Goal: Task Accomplishment & Management: Manage account settings

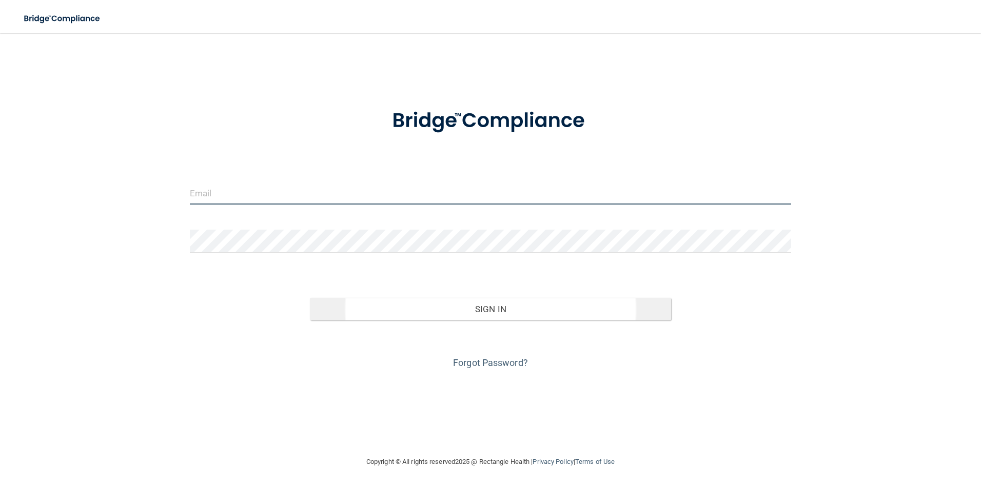
type input "[PERSON_NAME][EMAIL_ADDRESS][DOMAIN_NAME]"
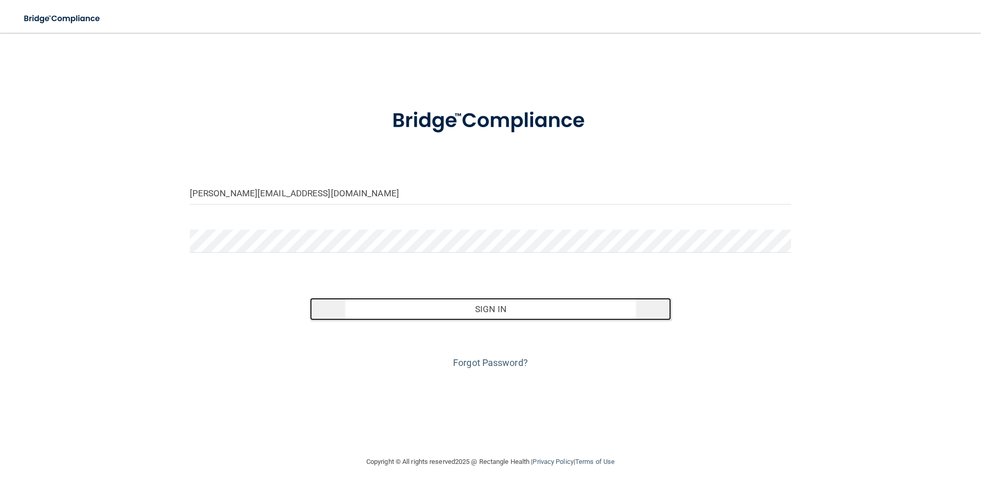
click at [520, 309] on button "Sign In" at bounding box center [490, 309] width 361 height 23
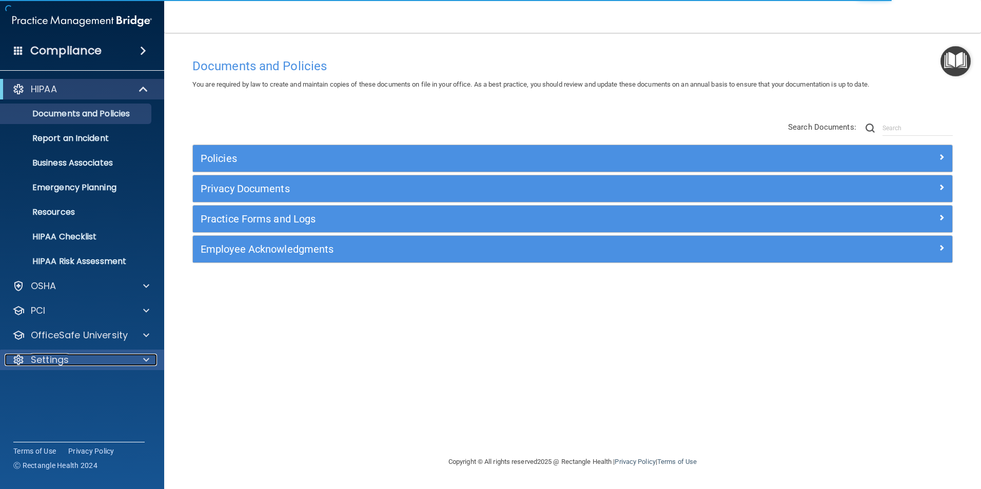
click at [145, 358] on span at bounding box center [146, 360] width 6 height 12
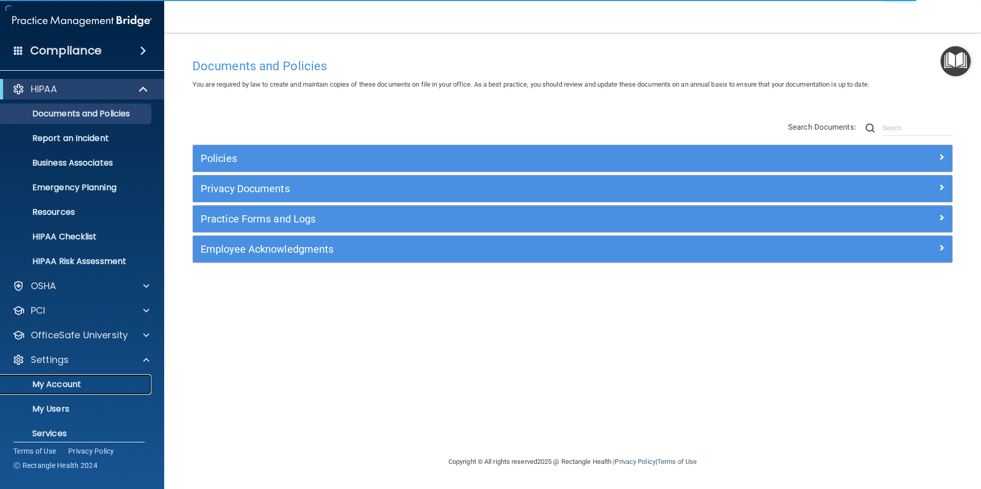
click at [67, 384] on p "My Account" at bounding box center [77, 385] width 140 height 10
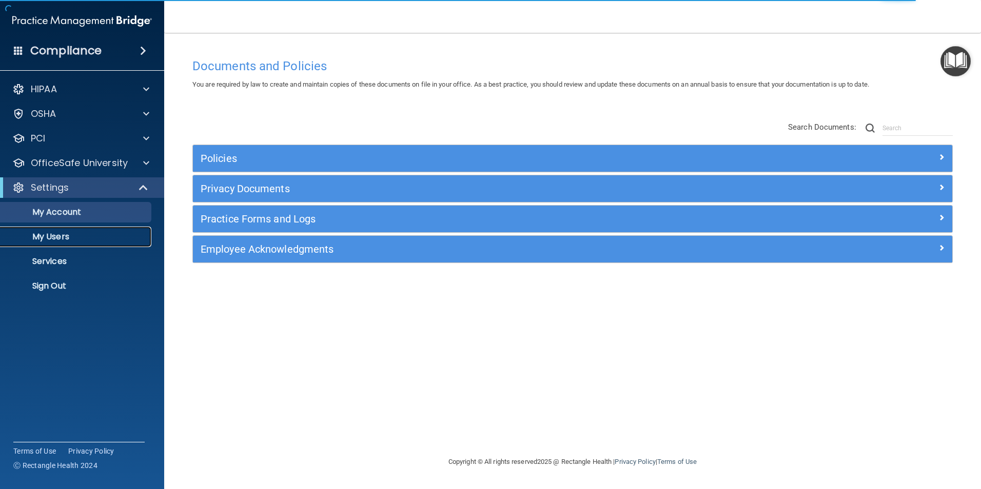
click at [61, 241] on p "My Users" at bounding box center [77, 237] width 140 height 10
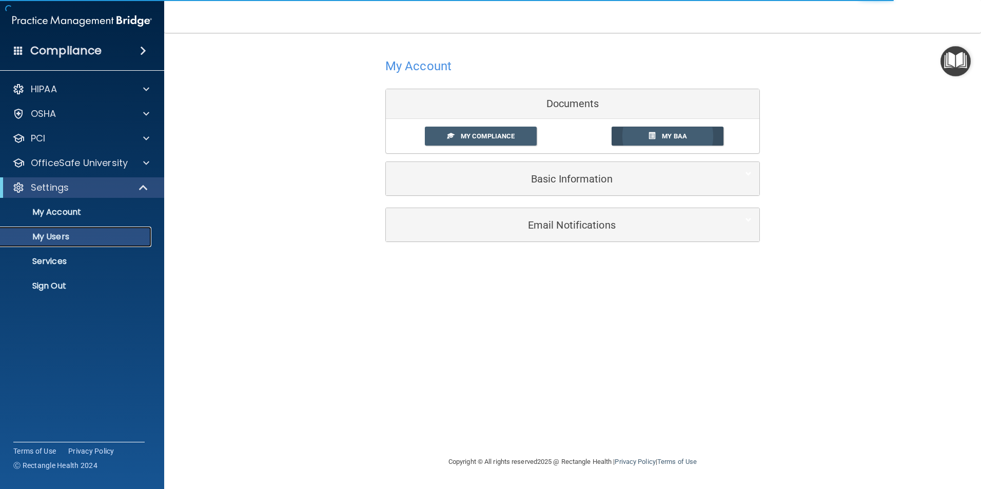
select select "20"
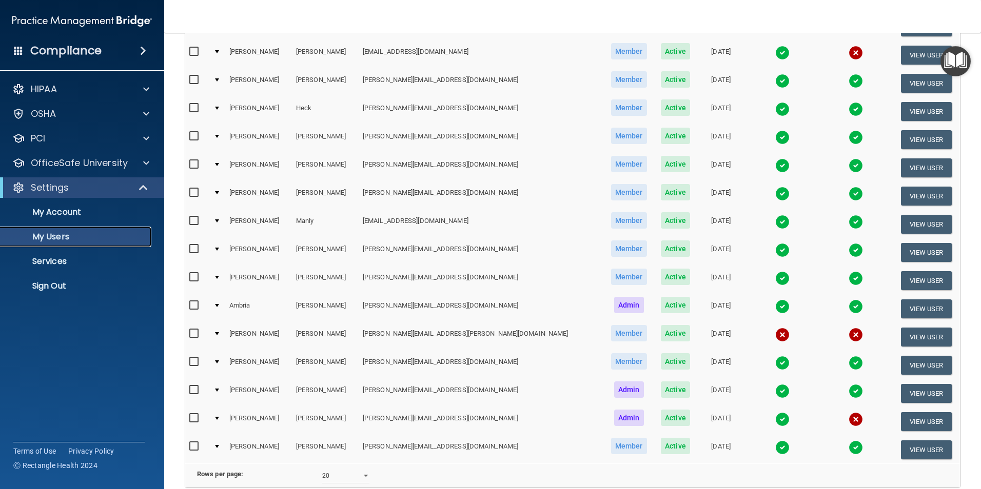
scroll to position [359, 0]
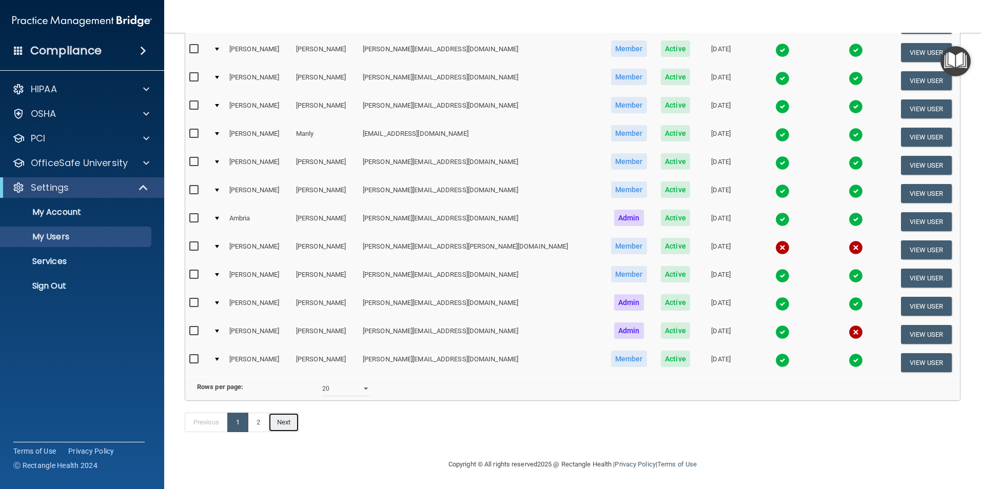
click at [277, 420] on link "Next" at bounding box center [283, 422] width 31 height 19
select select "20"
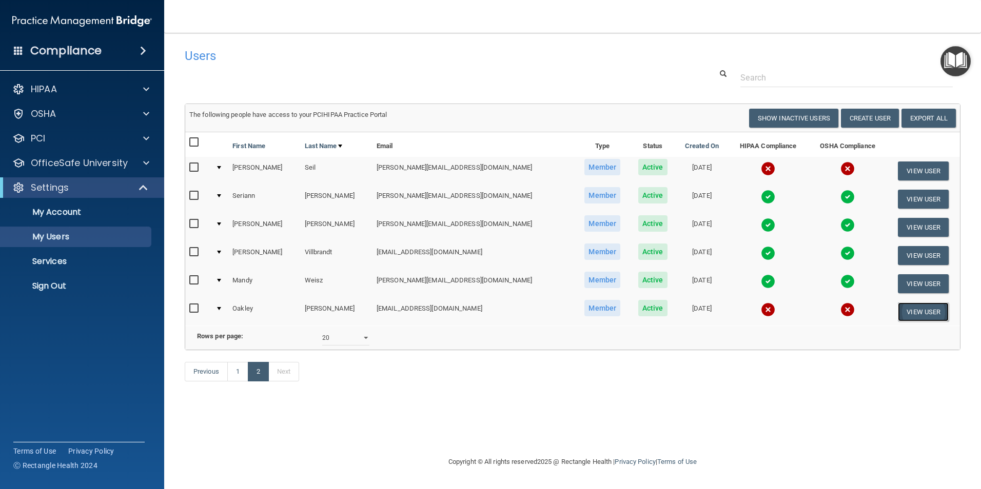
click at [928, 309] on button "View User" at bounding box center [923, 312] width 51 height 19
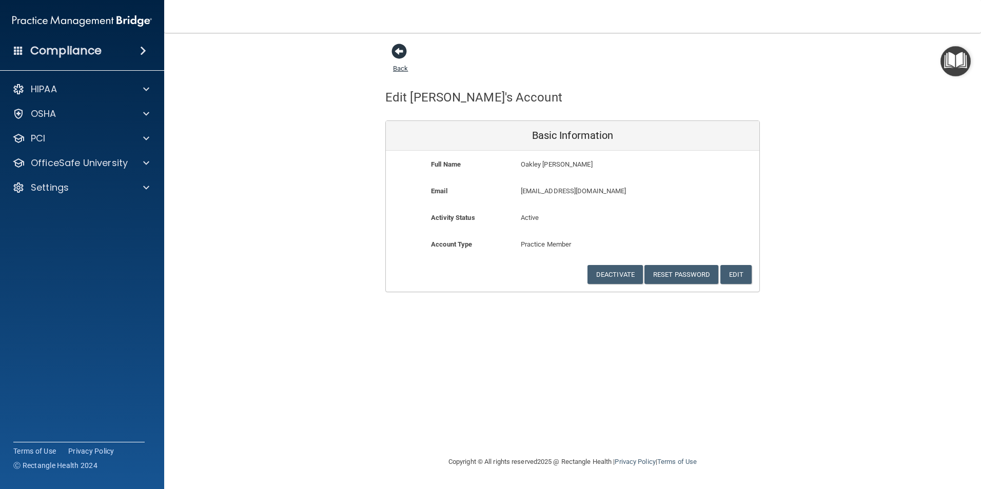
click at [394, 51] on span at bounding box center [398, 51] width 15 height 15
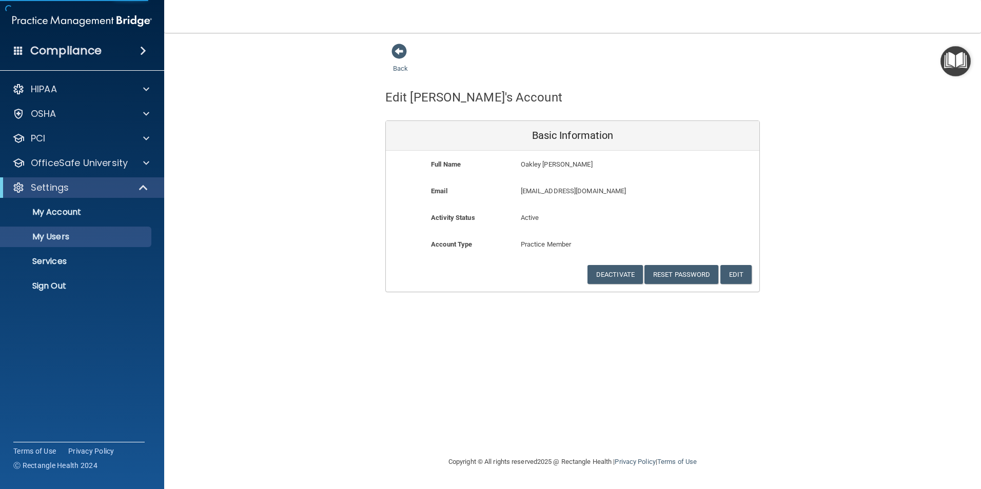
select select "20"
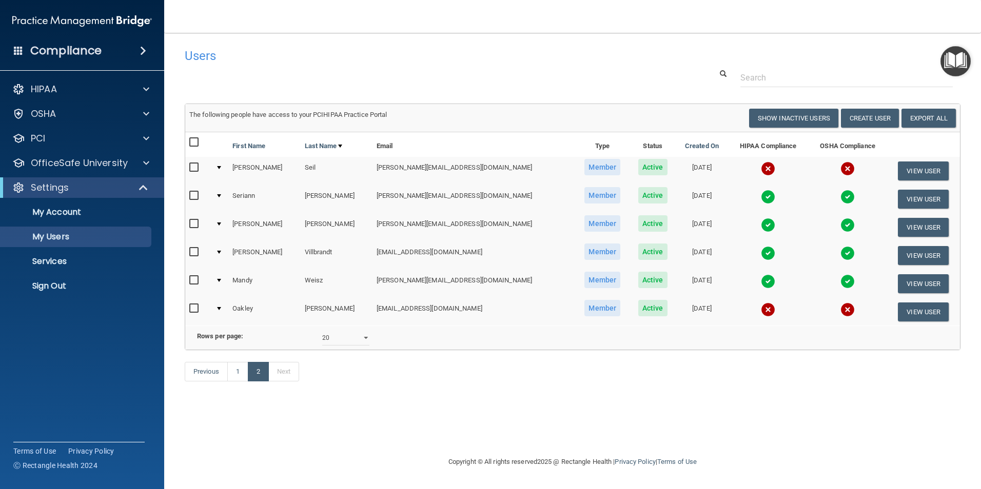
drag, startPoint x: 194, startPoint y: 308, endPoint x: 245, endPoint y: 308, distance: 50.8
click at [194, 308] on input "checkbox" at bounding box center [195, 309] width 12 height 8
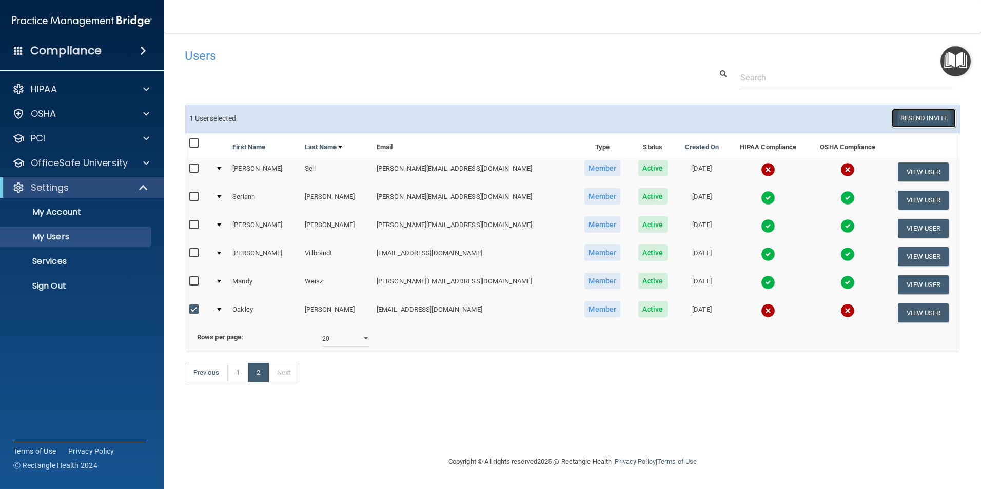
click at [928, 125] on button "Resend Invite" at bounding box center [923, 118] width 64 height 19
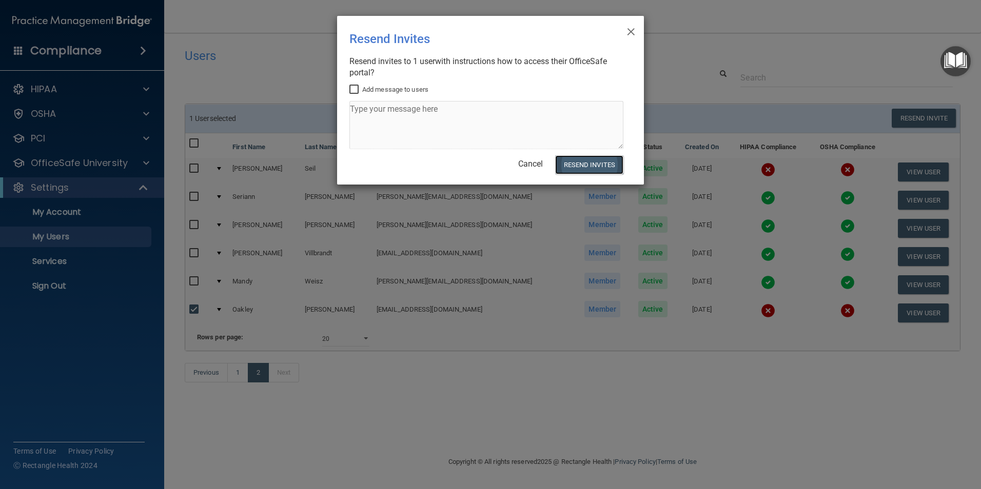
click at [599, 162] on button "Resend Invites" at bounding box center [589, 164] width 68 height 19
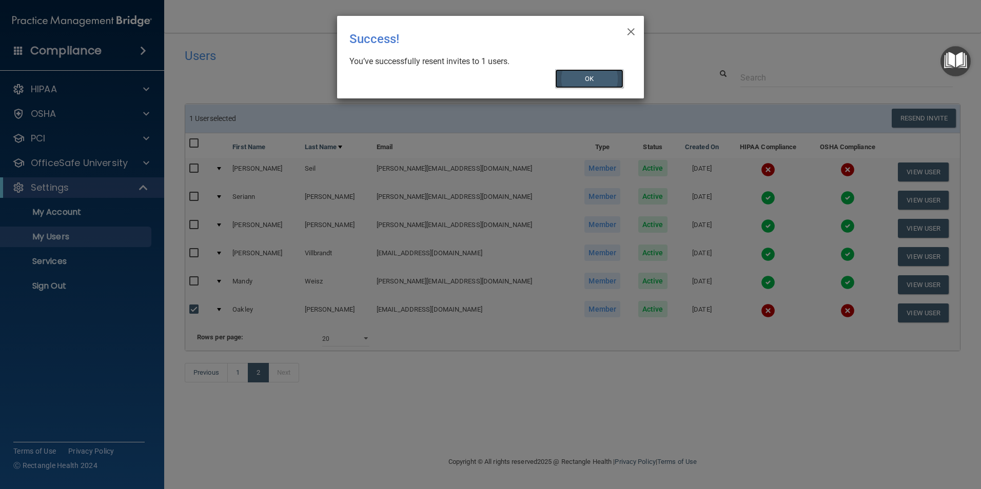
drag, startPoint x: 589, startPoint y: 82, endPoint x: 607, endPoint y: 82, distance: 18.0
click at [590, 82] on button "OK" at bounding box center [589, 78] width 69 height 19
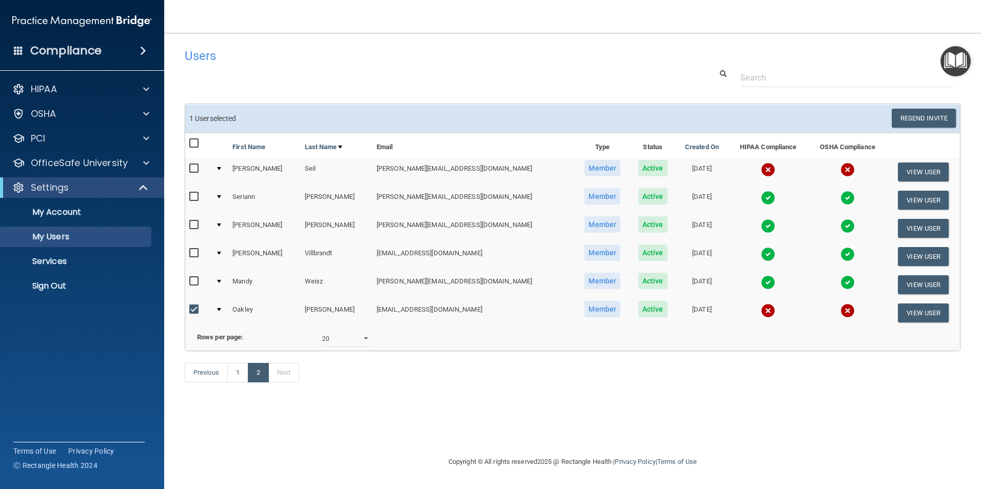
drag, startPoint x: 193, startPoint y: 312, endPoint x: 282, endPoint y: 348, distance: 96.2
click at [193, 312] on input "checkbox" at bounding box center [195, 310] width 12 height 8
checkbox input "false"
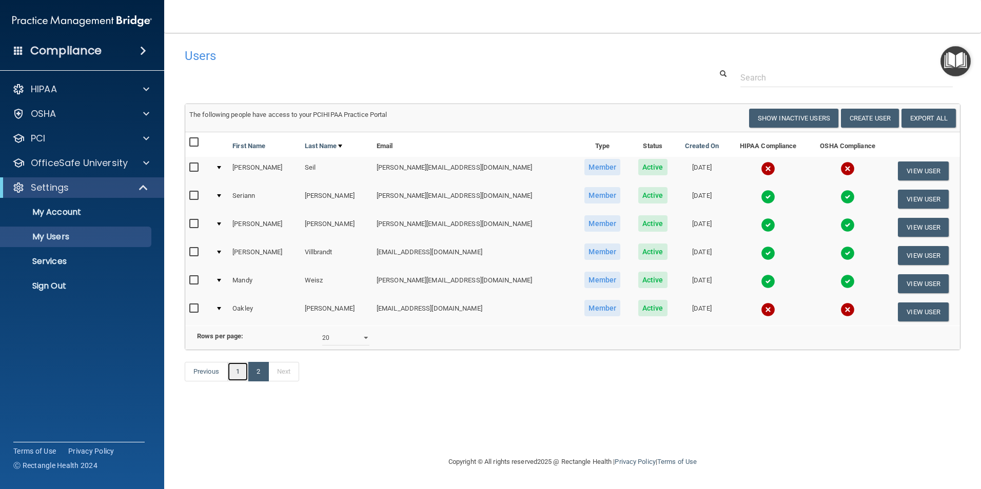
click at [237, 382] on link "1" at bounding box center [237, 371] width 21 height 19
select select "20"
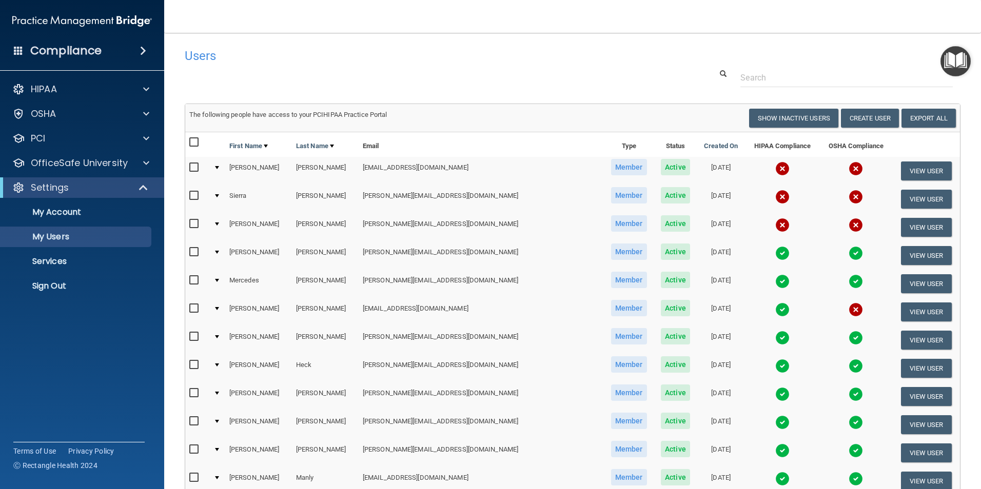
click at [285, 139] on th "First Name" at bounding box center [258, 144] width 67 height 25
click at [284, 137] on th "First Name" at bounding box center [258, 144] width 67 height 25
